Goal: Information Seeking & Learning: Learn about a topic

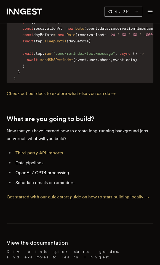
scroll to position [2279, 0]
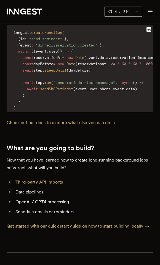
click at [101, 156] on p "Now that you have learned how to create long-running background jobs on Vercel,…" at bounding box center [80, 163] width 146 height 15
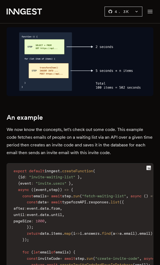
scroll to position [1371, 0]
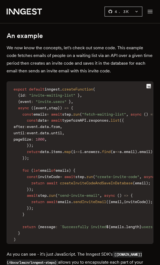
click at [73, 250] on p "As you can see - it's just JavaScript. The Inngest SDK's [step.run](/docs/learn…" at bounding box center [80, 265] width 146 height 31
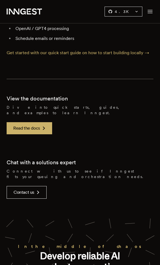
scroll to position [2669, 0]
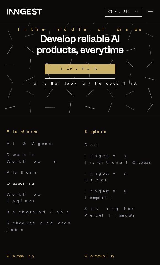
click at [12, 181] on link "Queueing" at bounding box center [21, 183] width 29 height 4
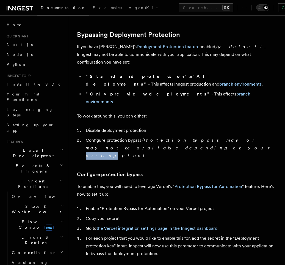
click at [21, 8] on icon at bounding box center [20, 8] width 26 height 7
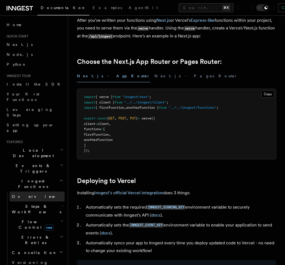
click at [26, 194] on span "Overview" at bounding box center [40, 196] width 57 height 4
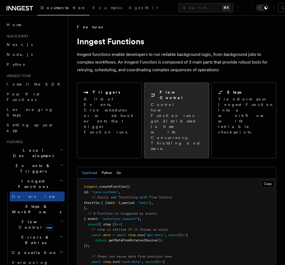
click at [172, 103] on p "Control how Function runs get distributed in time with Concurrency, Throttling …" at bounding box center [176, 127] width 51 height 50
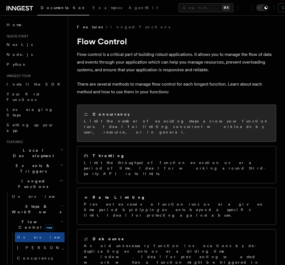
click at [155, 119] on p "Limit the number of executing steps across your function runs. Ideal for limiti…" at bounding box center [177, 126] width 186 height 17
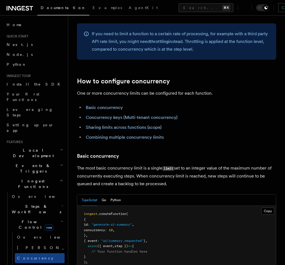
scroll to position [250, 0]
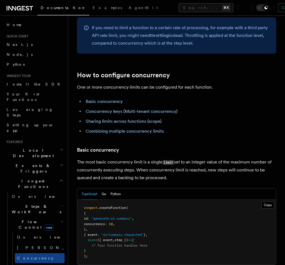
drag, startPoint x: 124, startPoint y: 154, endPoint x: 199, endPoint y: 167, distance: 75.6
click at [197, 166] on p "The most basic concurrency limit is a single limit set to an integer value of t…" at bounding box center [176, 169] width 199 height 23
click at [202, 167] on p "The most basic concurrency limit is a single limit set to an integer value of t…" at bounding box center [176, 169] width 199 height 23
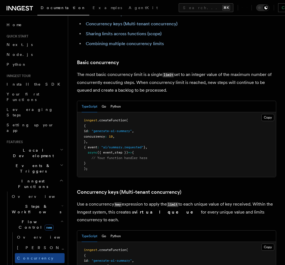
scroll to position [341, 0]
